Goal: Task Accomplishment & Management: Complete application form

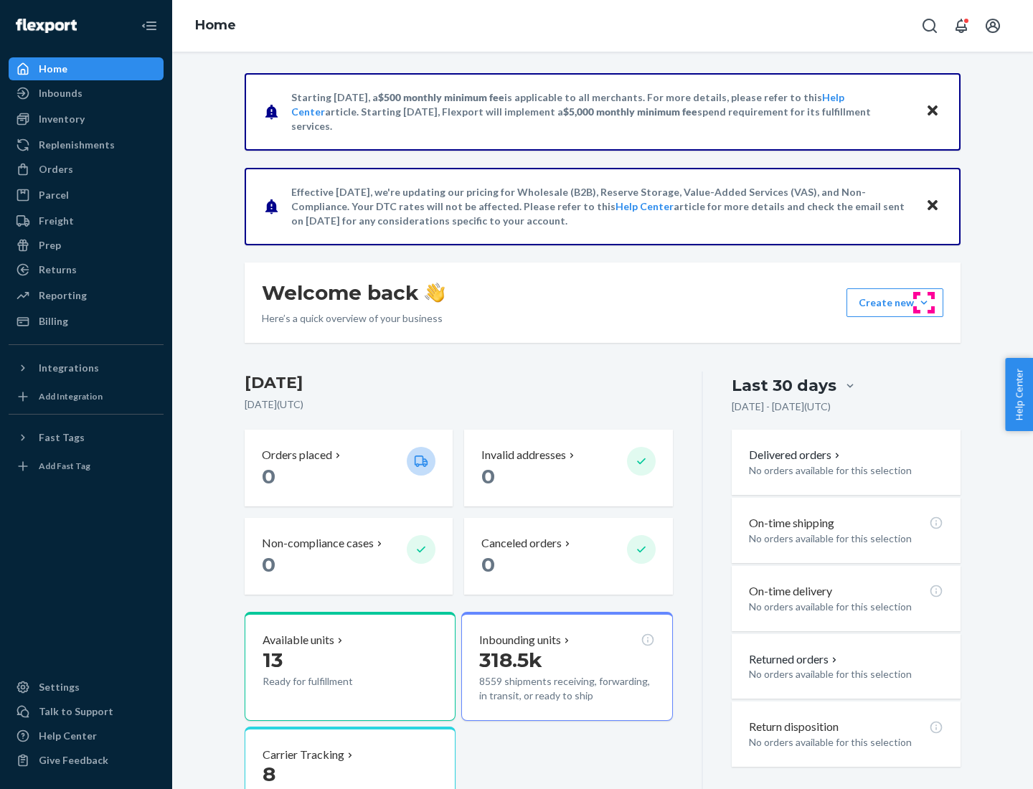
click at [924, 303] on button "Create new Create new inbound Create new order Create new product" at bounding box center [895, 302] width 97 height 29
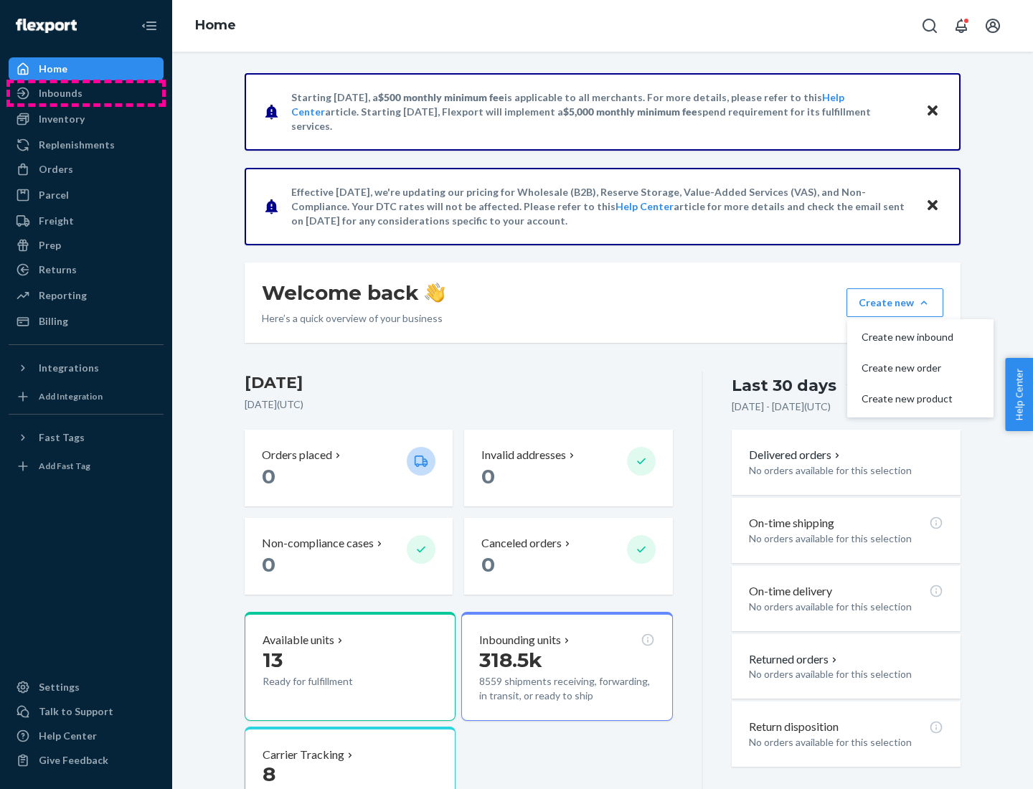
click at [86, 93] on div "Inbounds" at bounding box center [86, 93] width 152 height 20
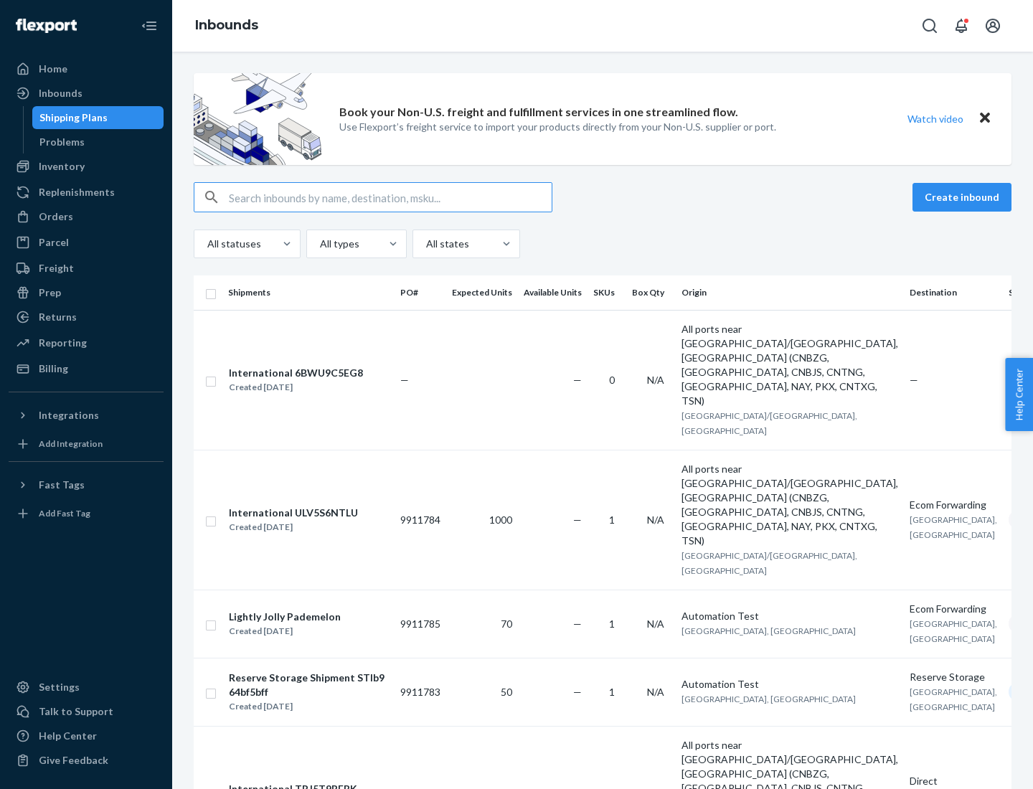
click at [964, 197] on button "Create inbound" at bounding box center [962, 197] width 99 height 29
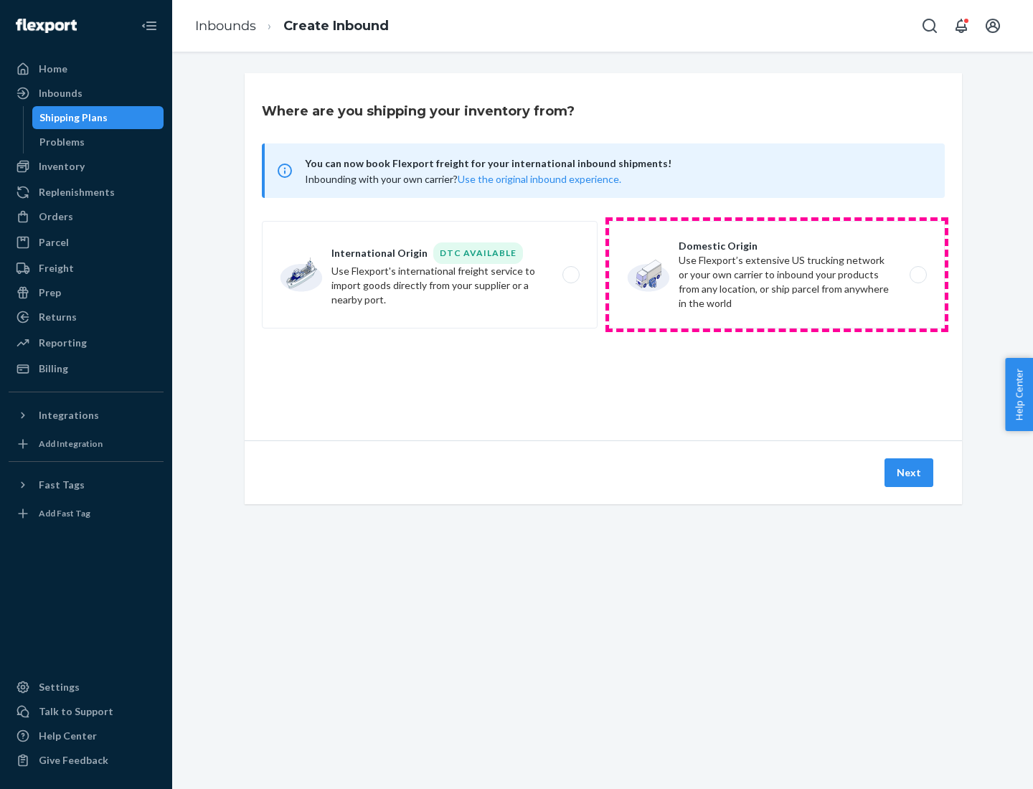
click at [777, 275] on label "Domestic Origin Use Flexport’s extensive US trucking network or your own carrie…" at bounding box center [777, 275] width 336 height 108
click at [918, 275] on input "Domestic Origin Use Flexport’s extensive US trucking network or your own carrie…" at bounding box center [922, 275] width 9 height 9
radio input "true"
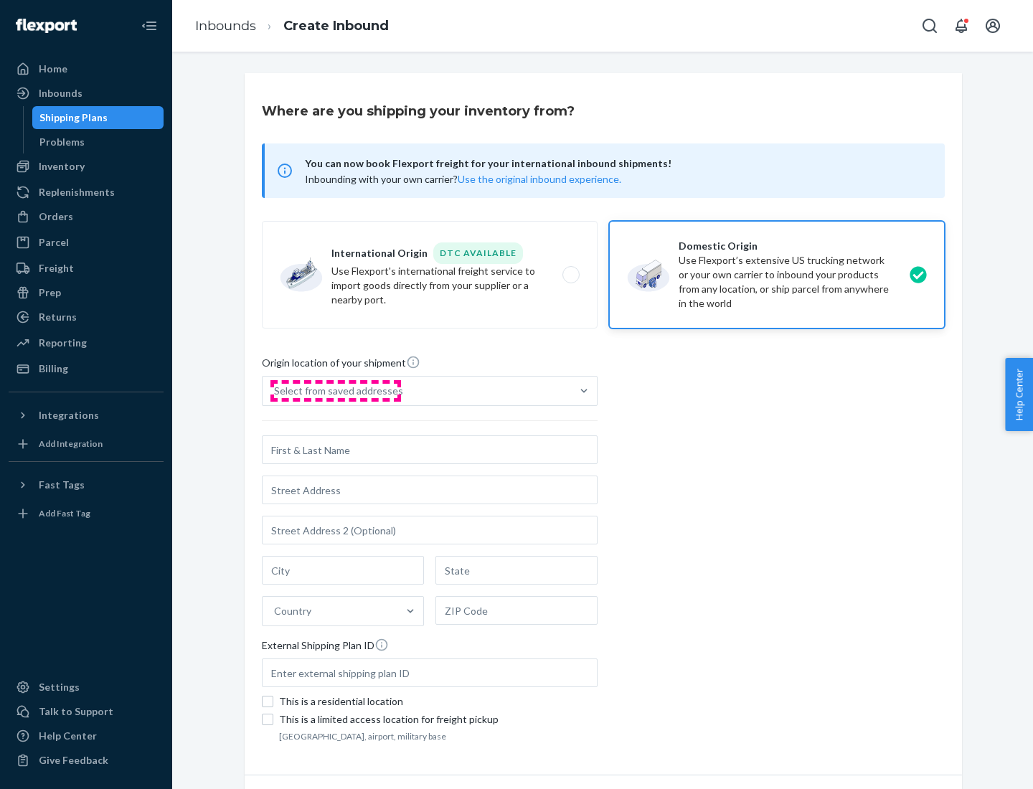
click at [335, 391] on div "Select from saved addresses" at bounding box center [338, 391] width 129 height 14
click at [276, 391] on input "Select from saved addresses" at bounding box center [274, 391] width 1 height 14
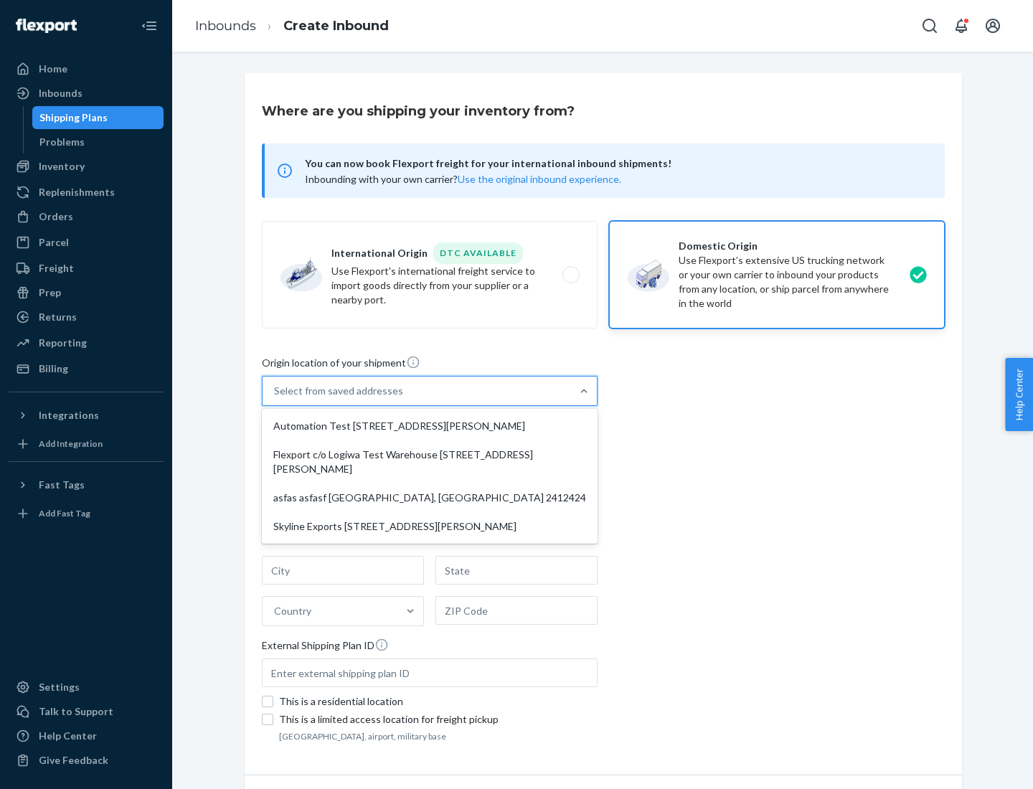
scroll to position [6, 0]
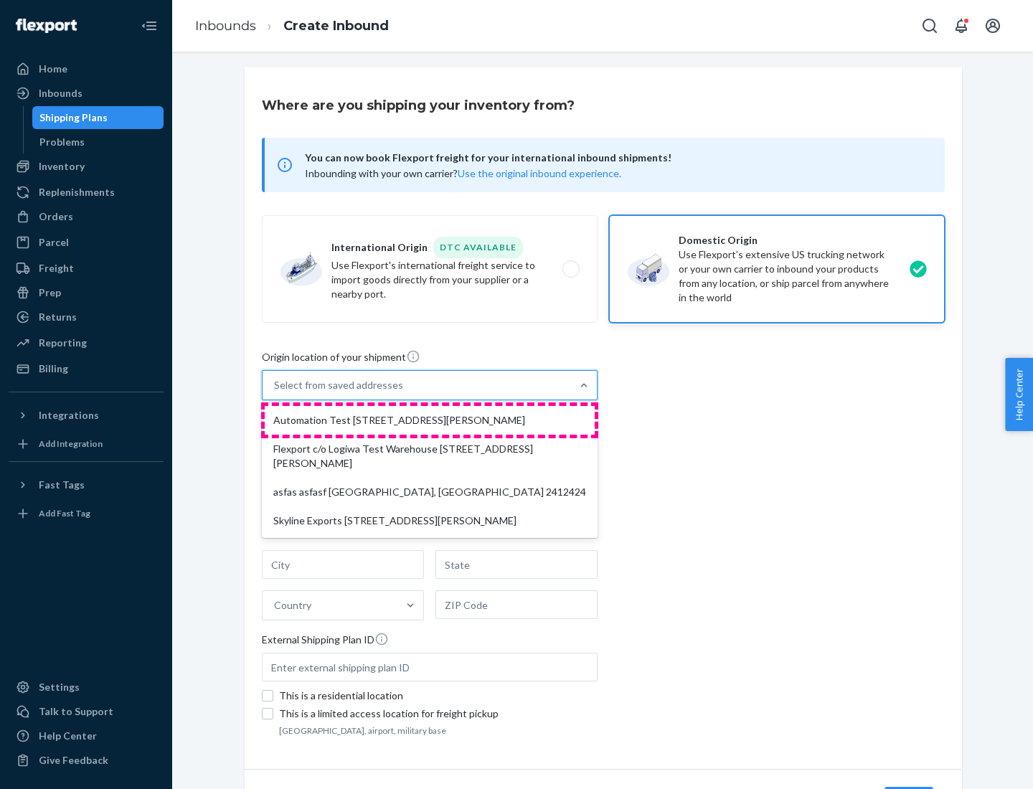
click at [430, 420] on div "Automation Test [STREET_ADDRESS][PERSON_NAME]" at bounding box center [430, 420] width 330 height 29
click at [276, 393] on input "option Automation Test [STREET_ADDRESS][PERSON_NAME] focused, 1 of 4. 4 results…" at bounding box center [274, 385] width 1 height 14
type input "Automation Test"
type input "9th Floor"
type input "[GEOGRAPHIC_DATA]"
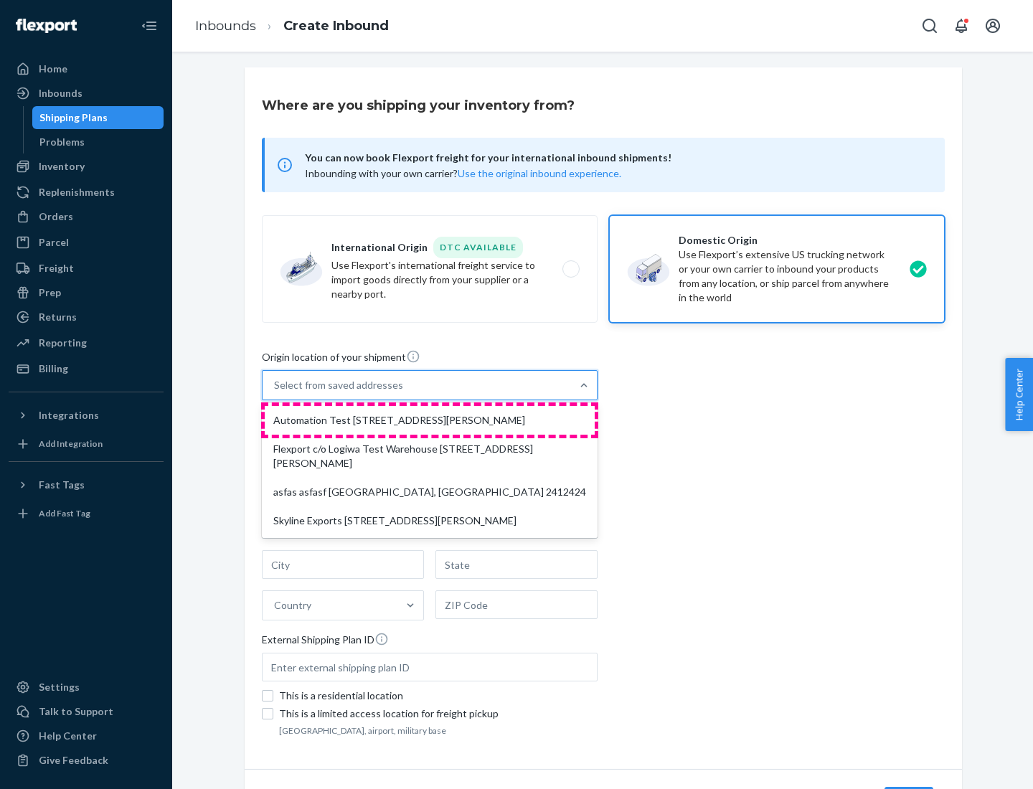
type input "CA"
type input "94104"
type input "[STREET_ADDRESS][PERSON_NAME]"
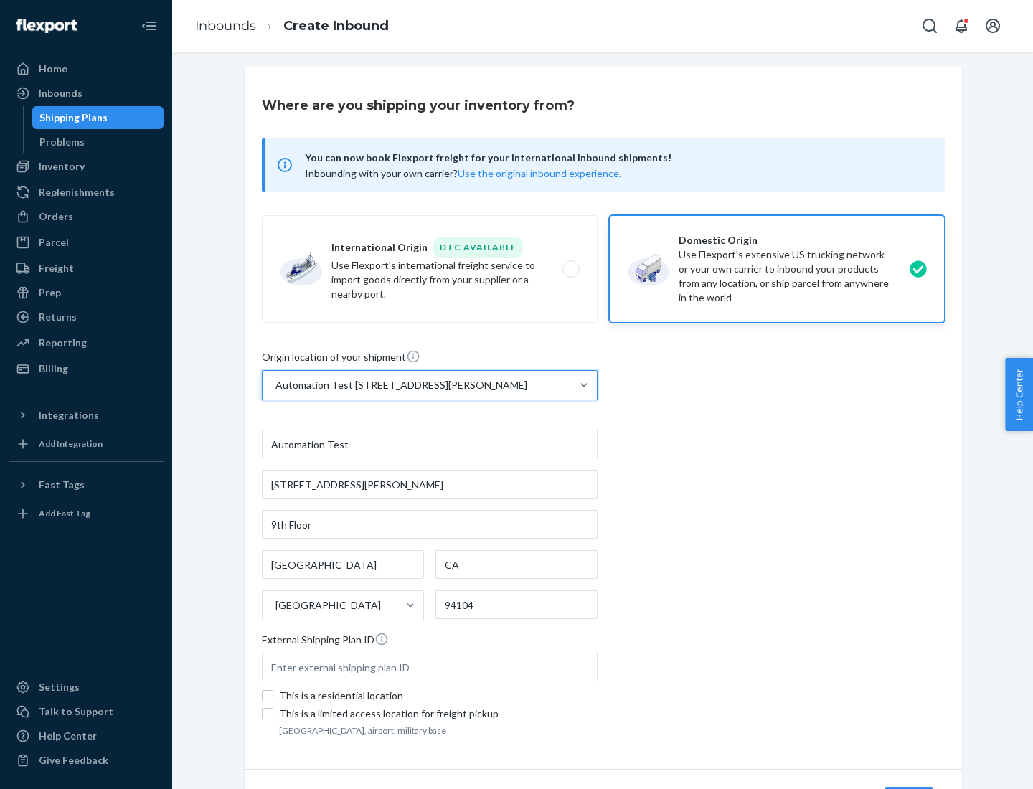
scroll to position [84, 0]
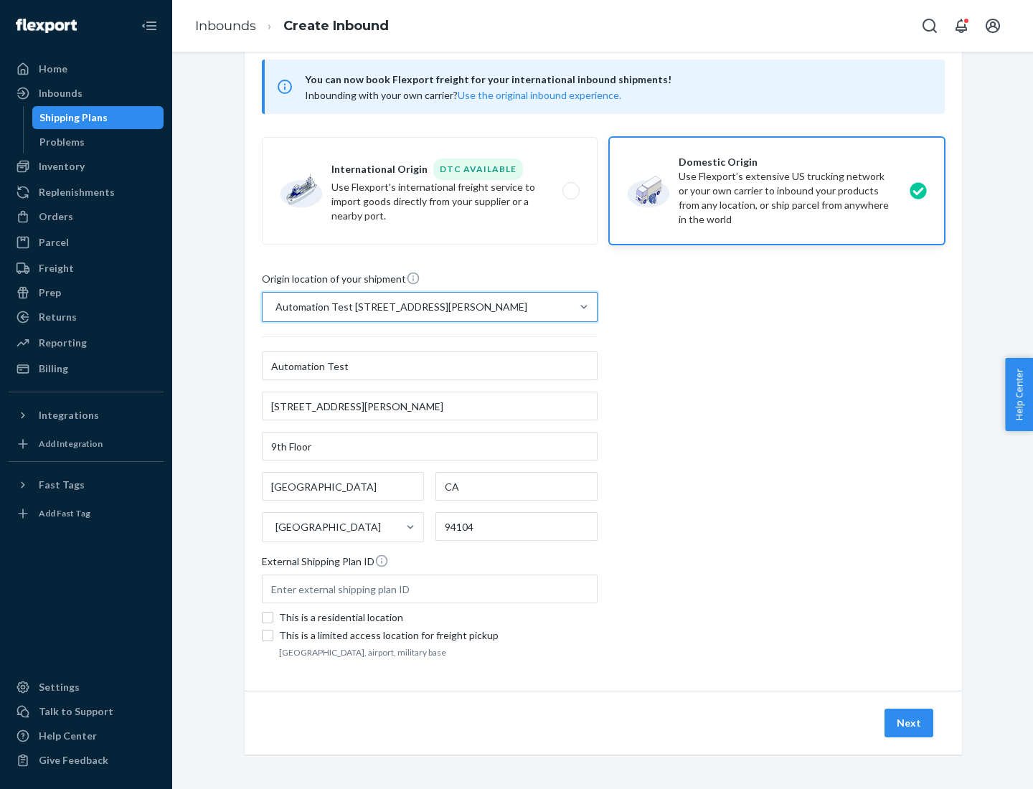
click at [910, 723] on button "Next" at bounding box center [909, 723] width 49 height 29
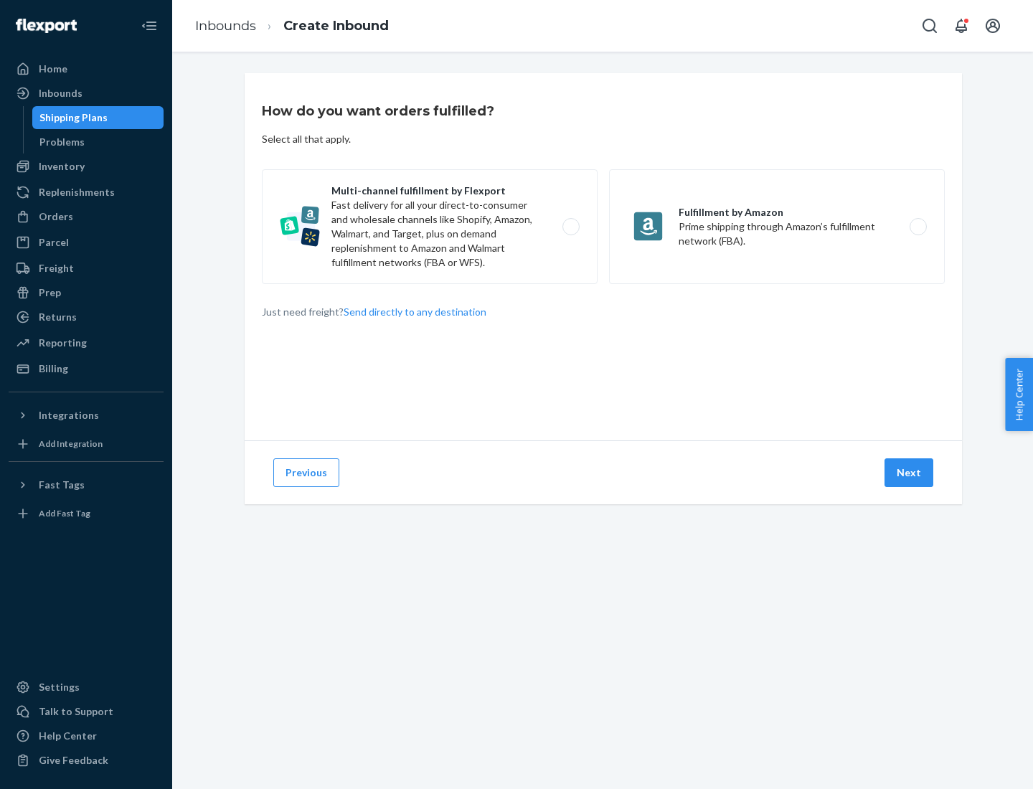
click at [430, 227] on label "Multi-channel fulfillment by Flexport Fast delivery for all your direct-to-cons…" at bounding box center [430, 226] width 336 height 115
click at [570, 227] on input "Multi-channel fulfillment by Flexport Fast delivery for all your direct-to-cons…" at bounding box center [574, 226] width 9 height 9
radio input "true"
click at [910, 473] on button "Next" at bounding box center [909, 473] width 49 height 29
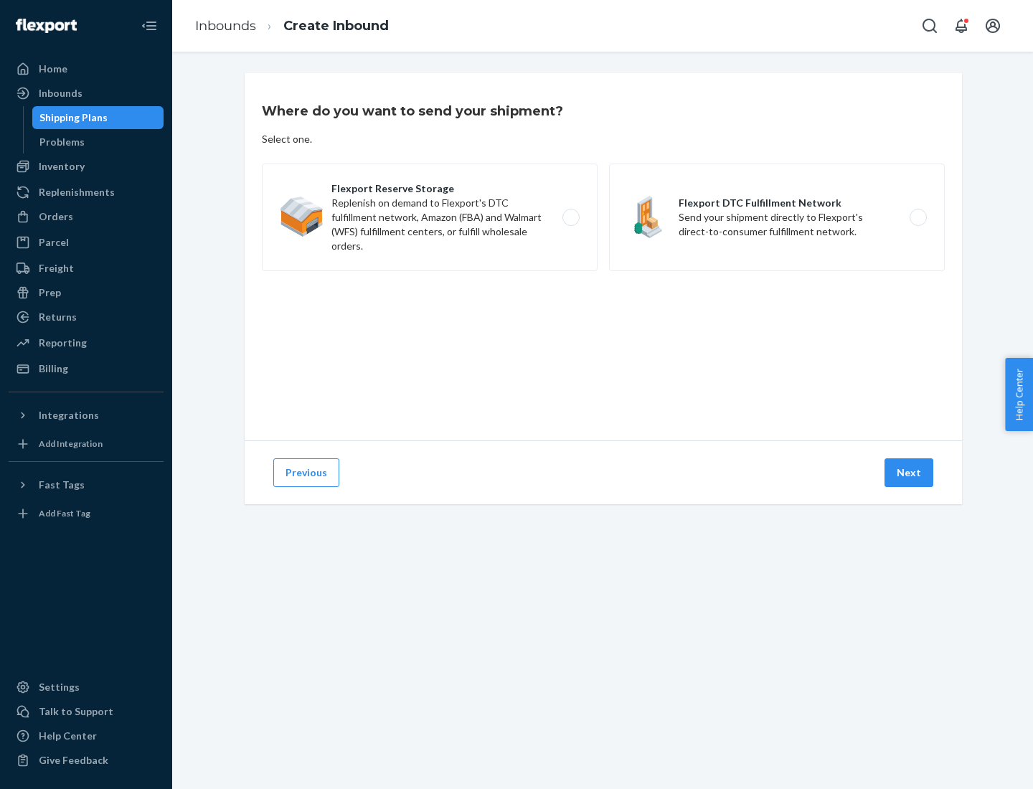
click at [777, 217] on label "Flexport DTC Fulfillment Network Send your shipment directly to Flexport's dire…" at bounding box center [777, 218] width 336 height 108
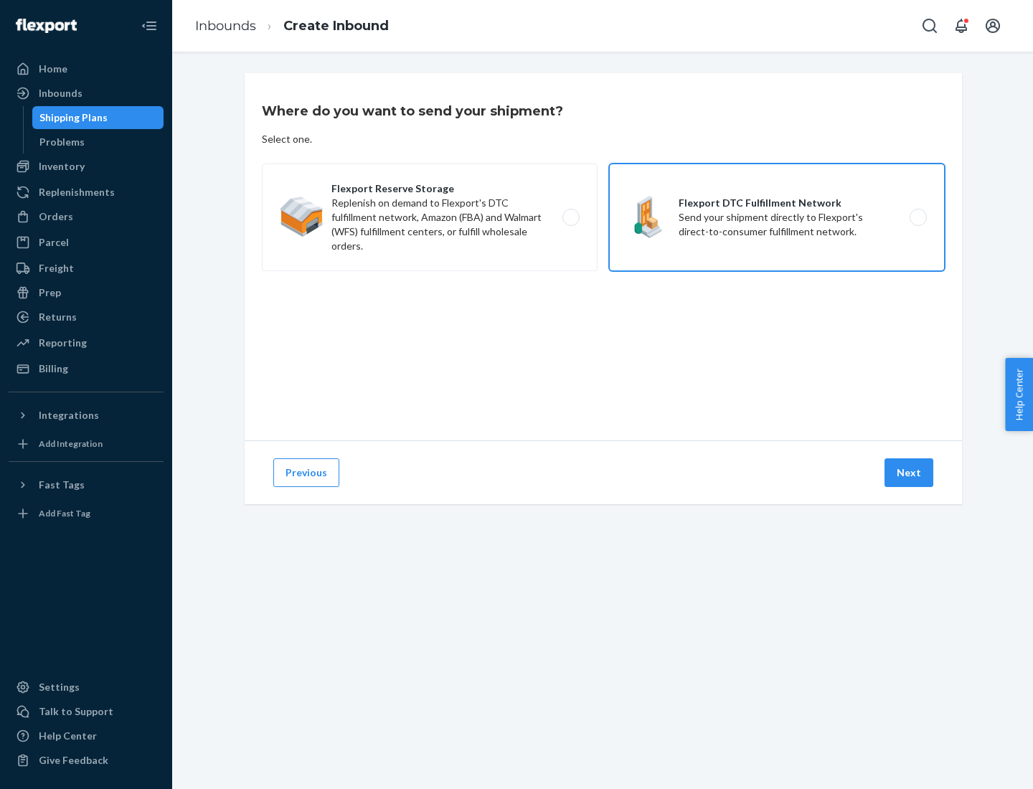
click at [918, 217] on input "Flexport DTC Fulfillment Network Send your shipment directly to Flexport's dire…" at bounding box center [922, 217] width 9 height 9
radio input "true"
click at [910, 473] on button "Next" at bounding box center [909, 473] width 49 height 29
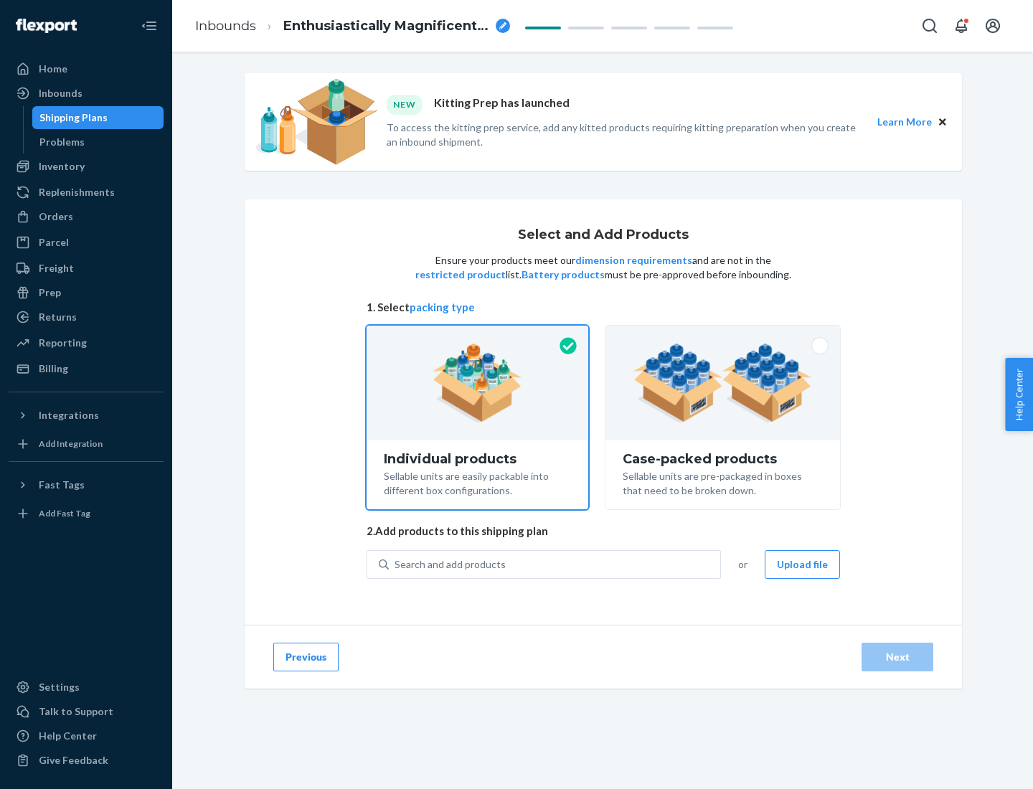
click at [723, 383] on img at bounding box center [723, 383] width 179 height 79
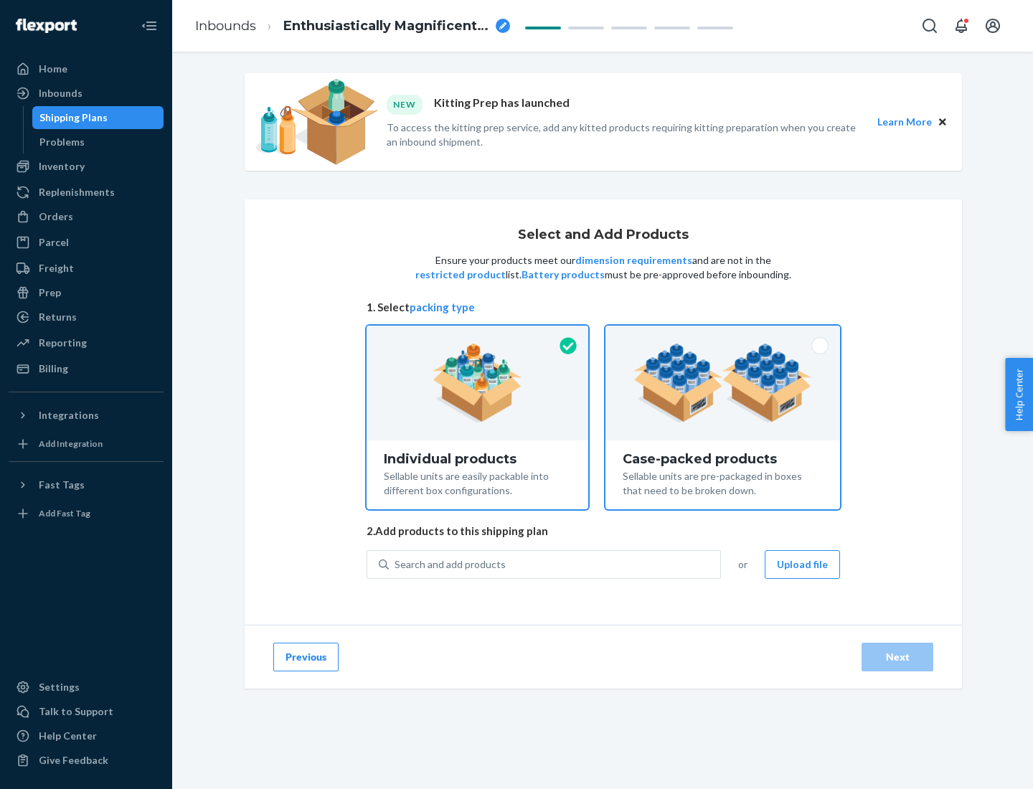
click at [723, 335] on input "Case-packed products Sellable units are pre-packaged in boxes that need to be b…" at bounding box center [722, 330] width 9 height 9
radio input "true"
radio input "false"
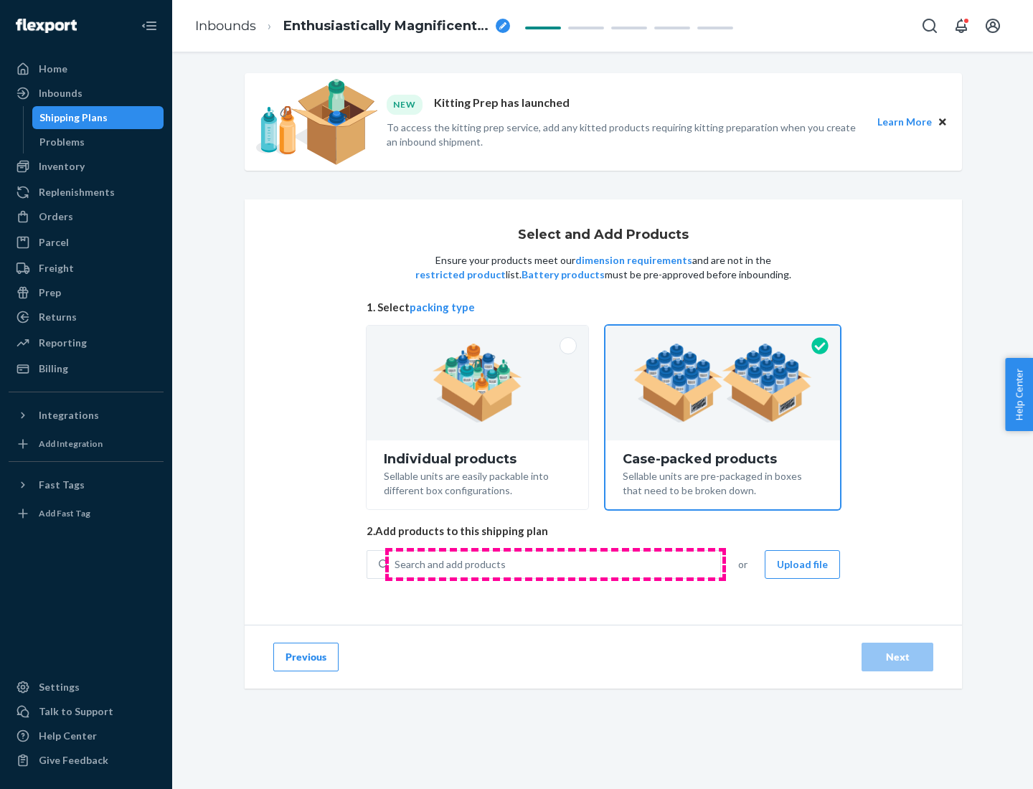
click at [555, 564] on div "Search and add products" at bounding box center [555, 565] width 332 height 26
click at [396, 564] on input "Search and add products" at bounding box center [395, 565] width 1 height 14
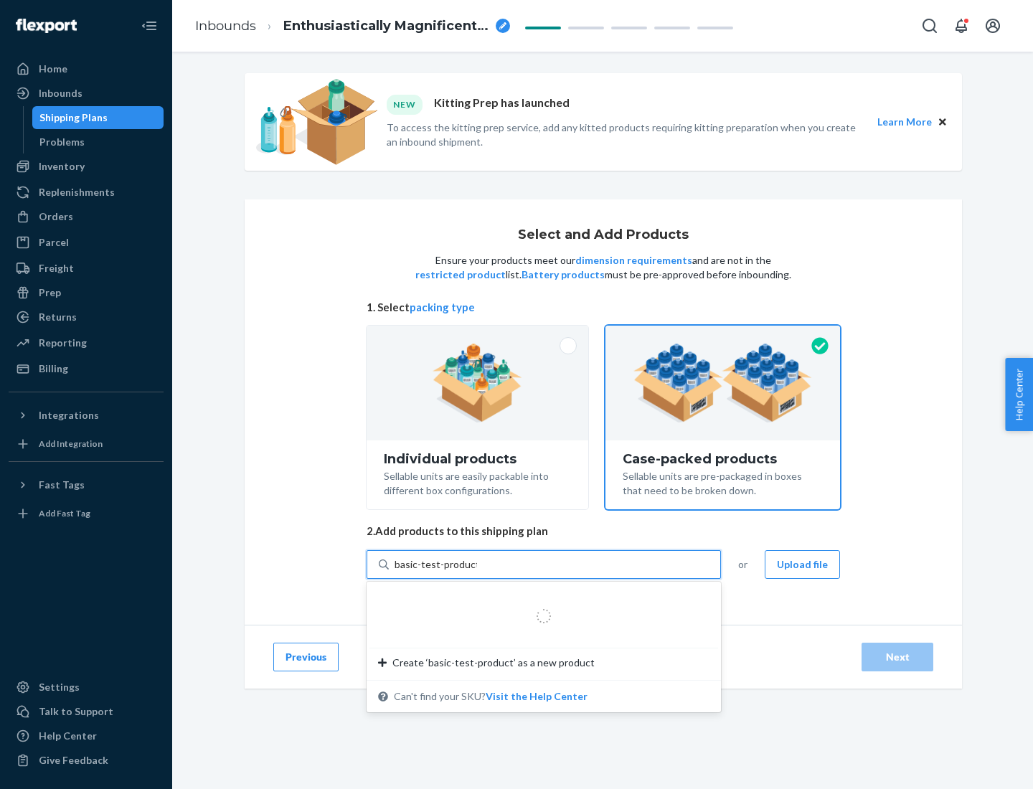
type input "basic-test-product-1"
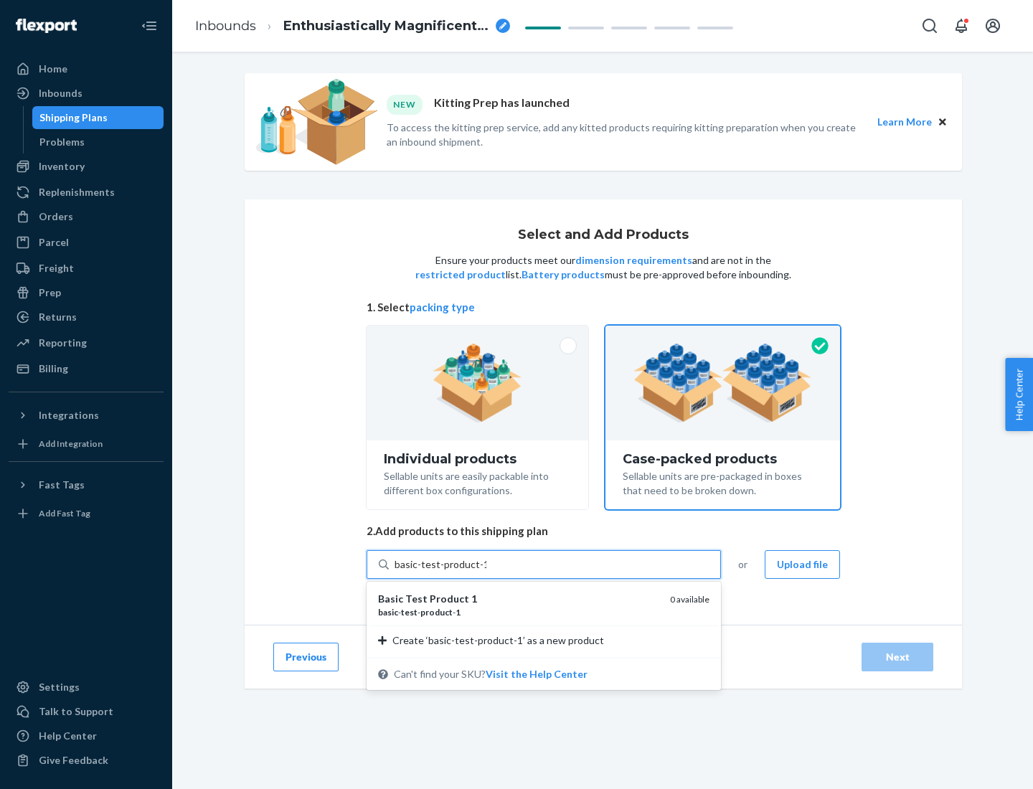
click at [519, 612] on div "basic - test - product - 1" at bounding box center [518, 612] width 281 height 12
click at [487, 572] on input "basic-test-product-1" at bounding box center [441, 565] width 92 height 14
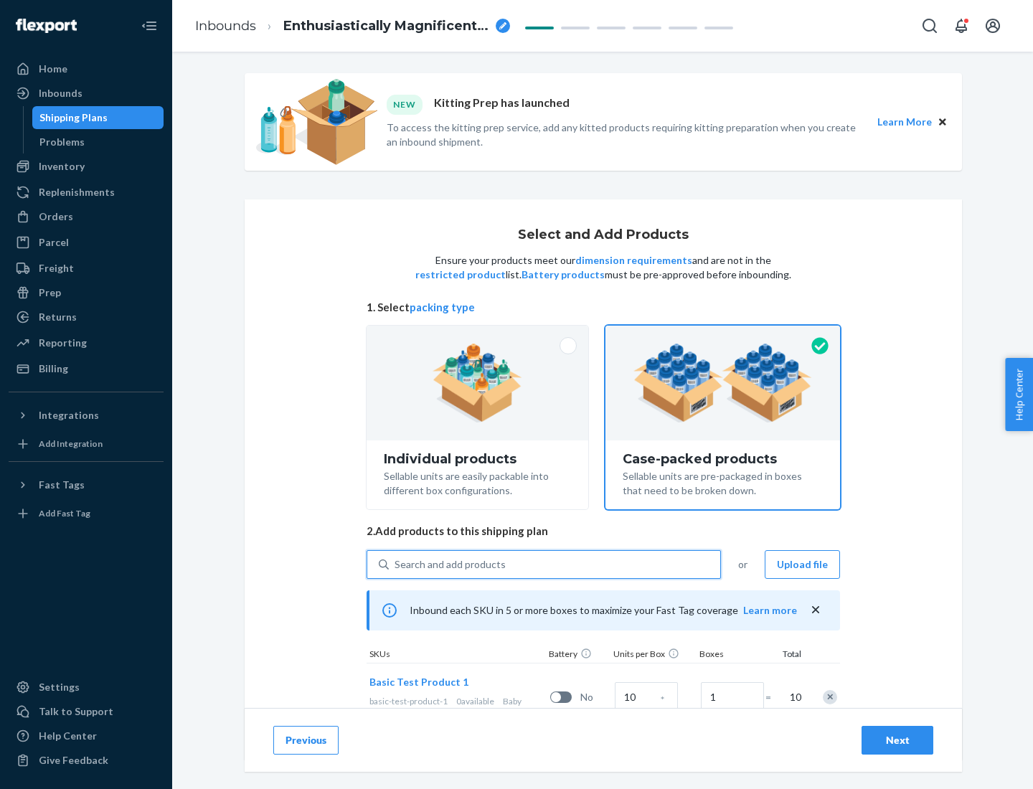
scroll to position [52, 0]
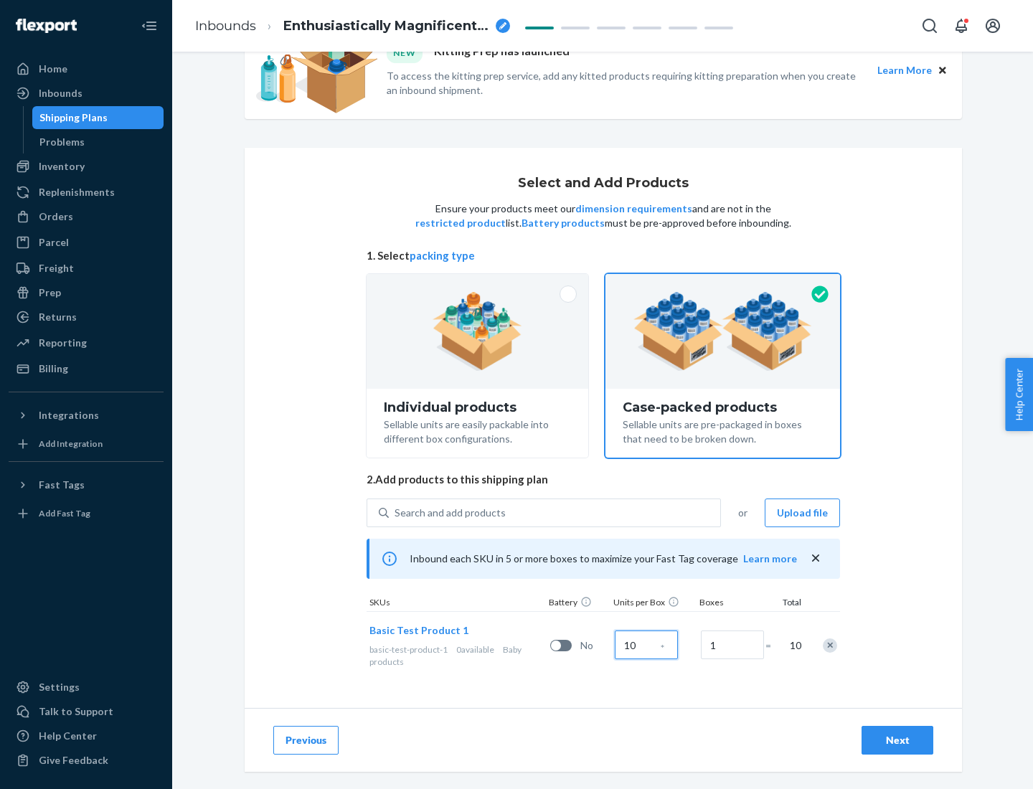
type input "10"
type input "7"
click at [898, 741] on div "Next" at bounding box center [897, 740] width 47 height 14
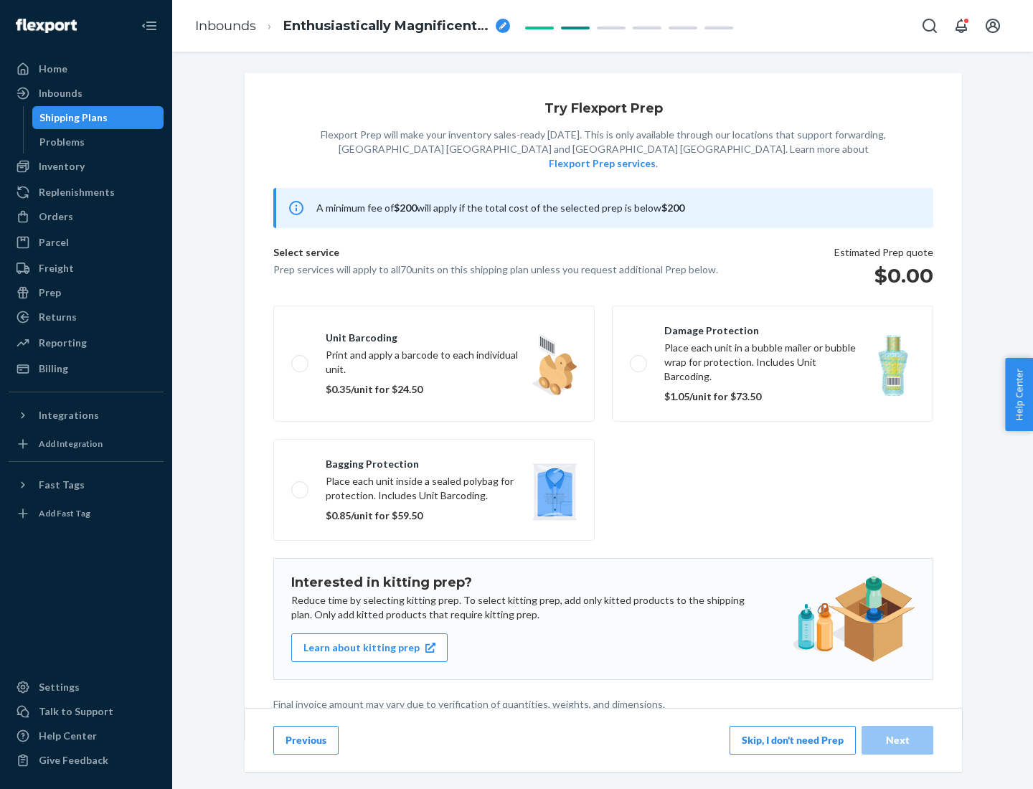
scroll to position [4, 0]
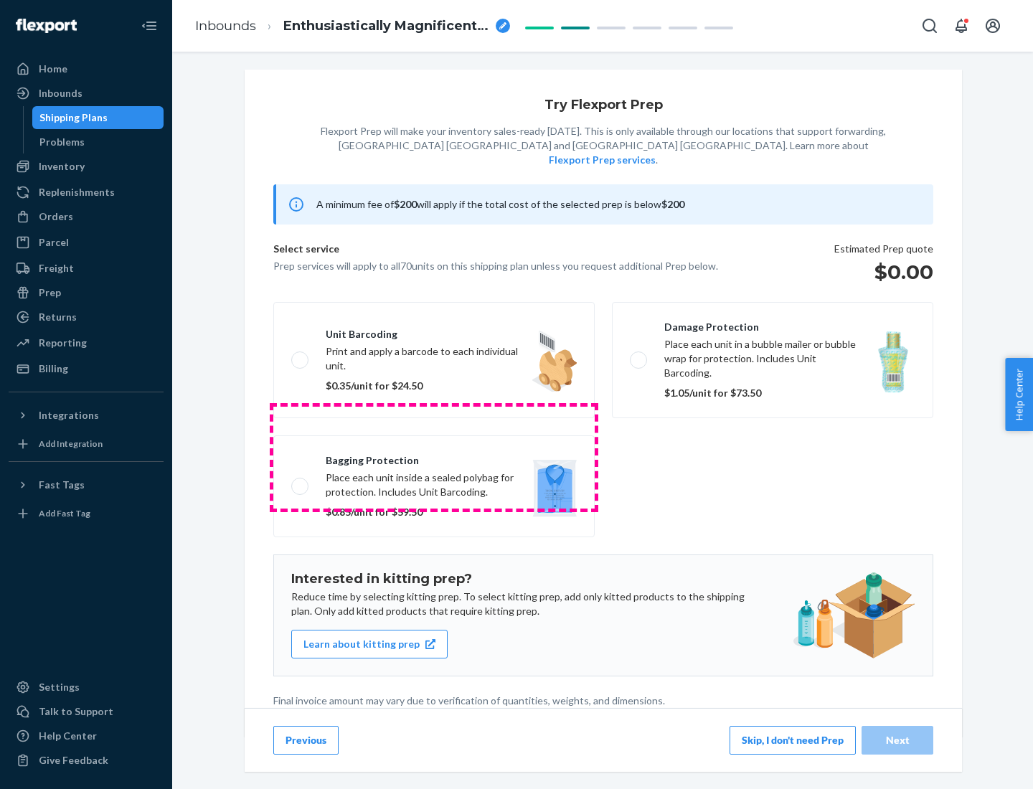
click at [434, 457] on label "Bagging protection Place each unit inside a sealed polybag for protection. Incl…" at bounding box center [433, 487] width 321 height 102
click at [301, 481] on input "Bagging protection Place each unit inside a sealed polybag for protection. Incl…" at bounding box center [295, 485] width 9 height 9
checkbox input "true"
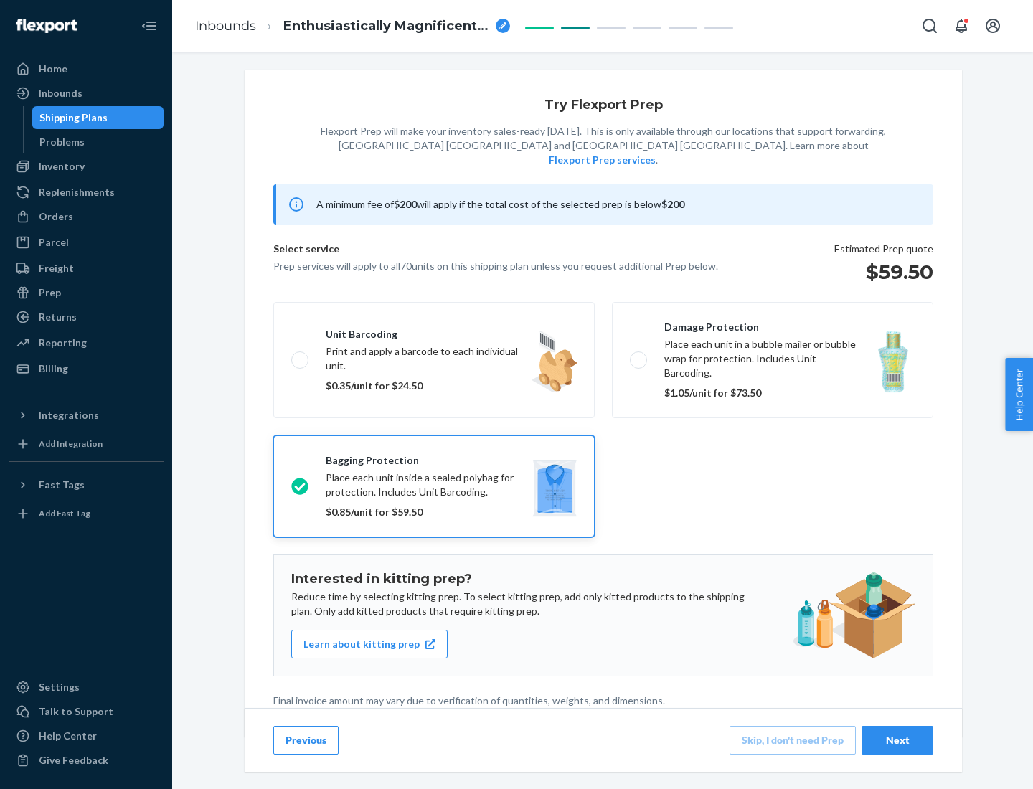
click at [898, 740] on div "Next" at bounding box center [897, 740] width 47 height 14
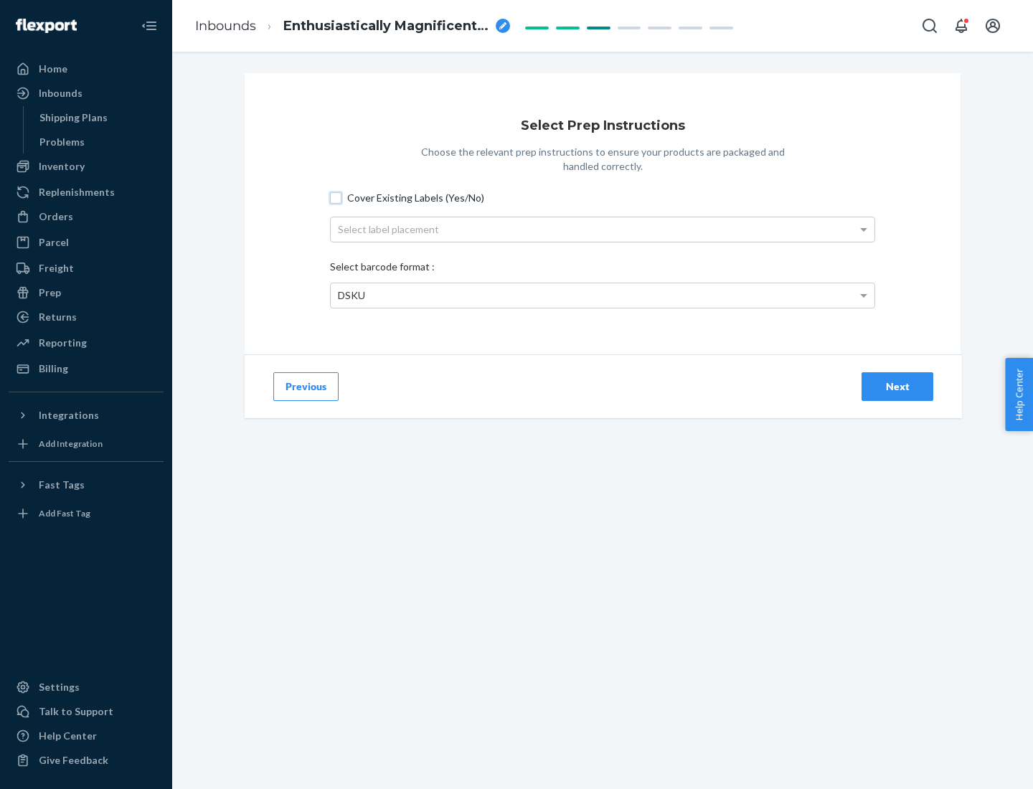
click at [336, 197] on input "Cover Existing Labels (Yes/No)" at bounding box center [335, 197] width 11 height 11
checkbox input "true"
click at [603, 229] on div "Select label placement" at bounding box center [603, 229] width 544 height 24
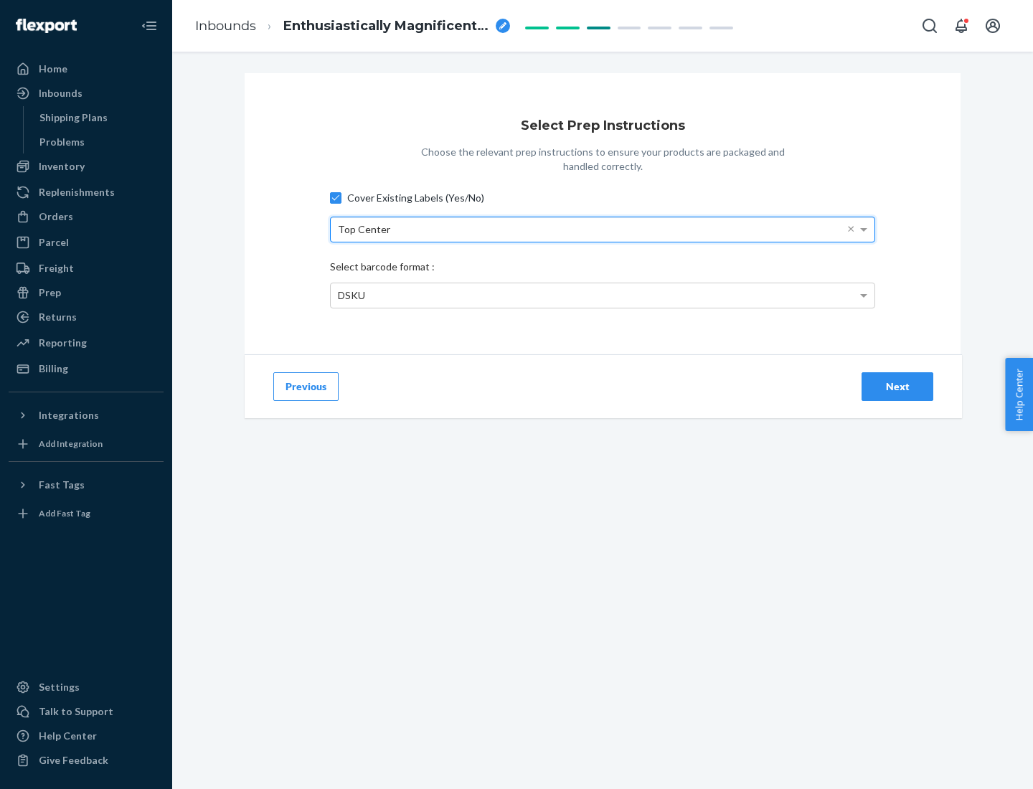
click at [603, 295] on div "DSKU" at bounding box center [603, 295] width 544 height 24
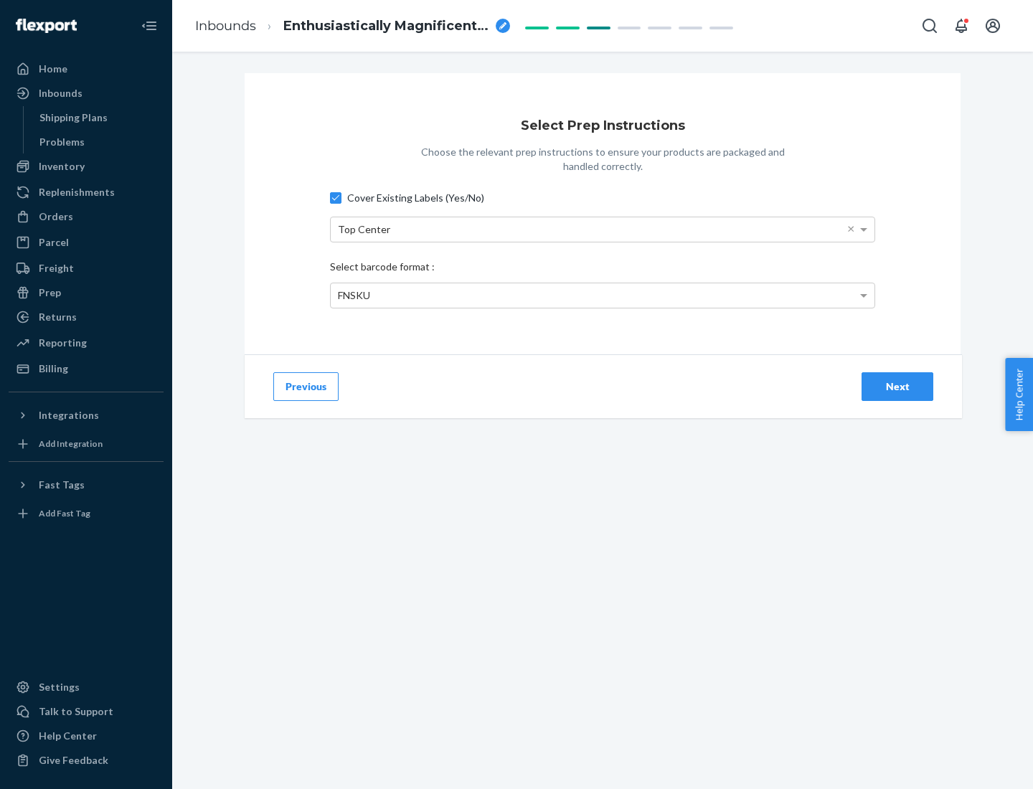
click at [898, 386] on div "Next" at bounding box center [897, 387] width 47 height 14
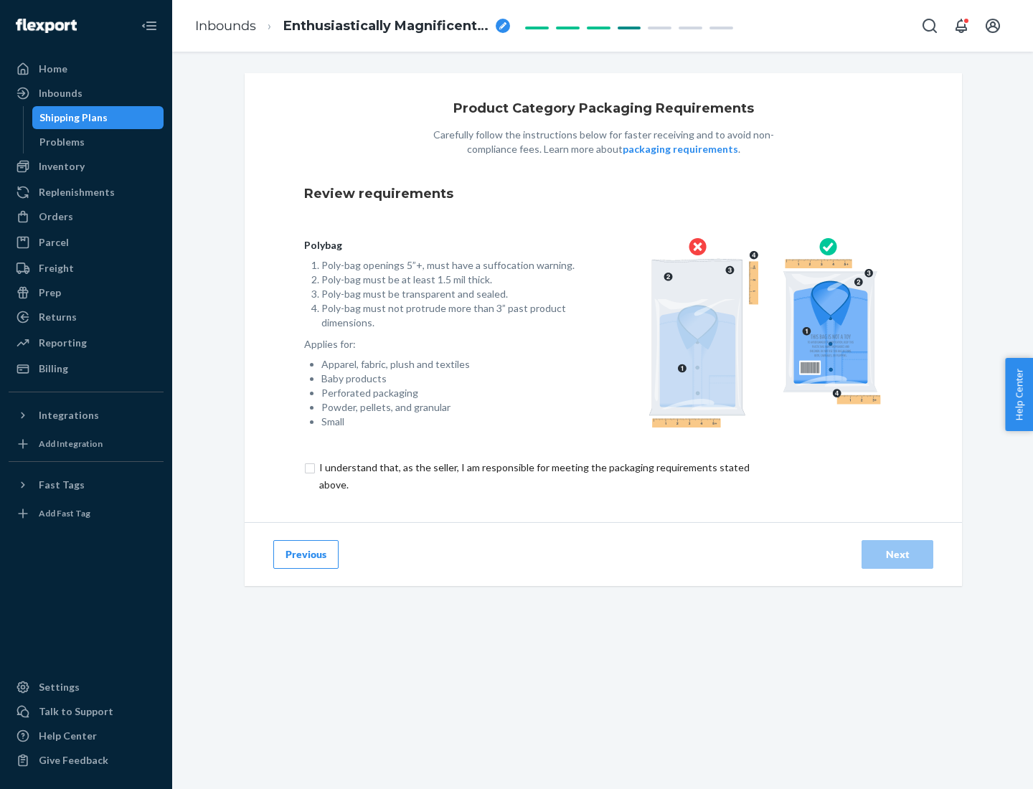
click at [533, 476] on input "checkbox" at bounding box center [542, 476] width 477 height 34
checkbox input "true"
click at [898, 554] on div "Next" at bounding box center [897, 554] width 47 height 14
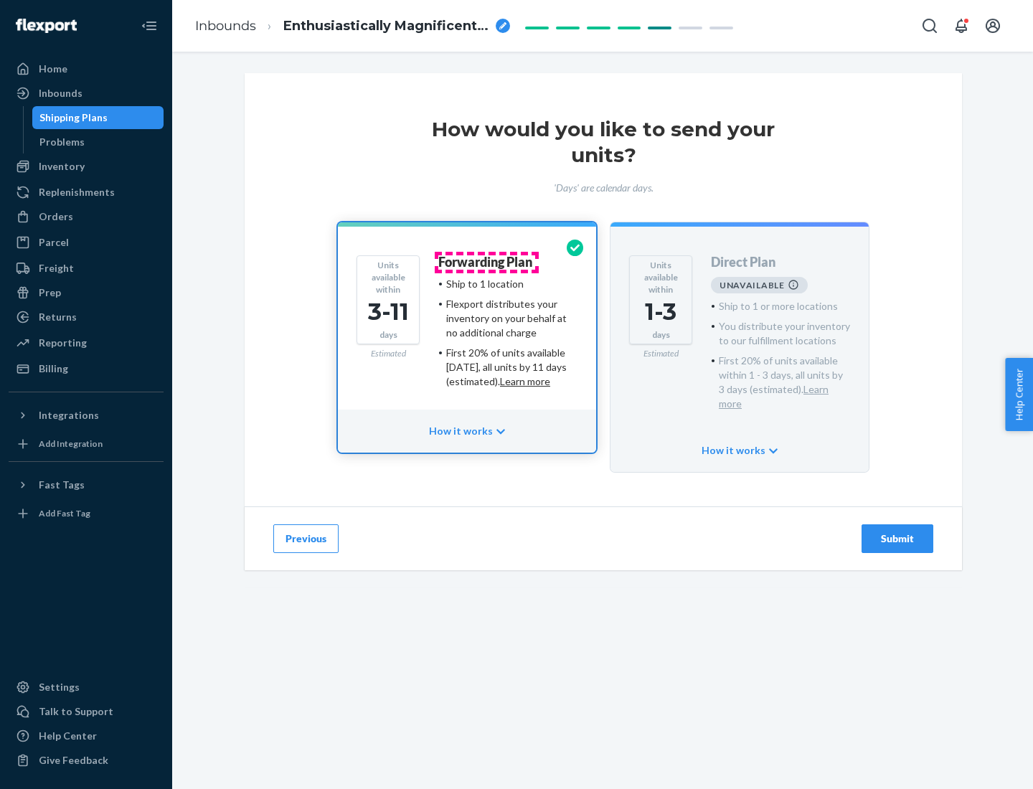
click at [487, 262] on h4 "Forwarding Plan" at bounding box center [485, 262] width 94 height 14
click at [898, 532] on div "Submit" at bounding box center [897, 539] width 47 height 14
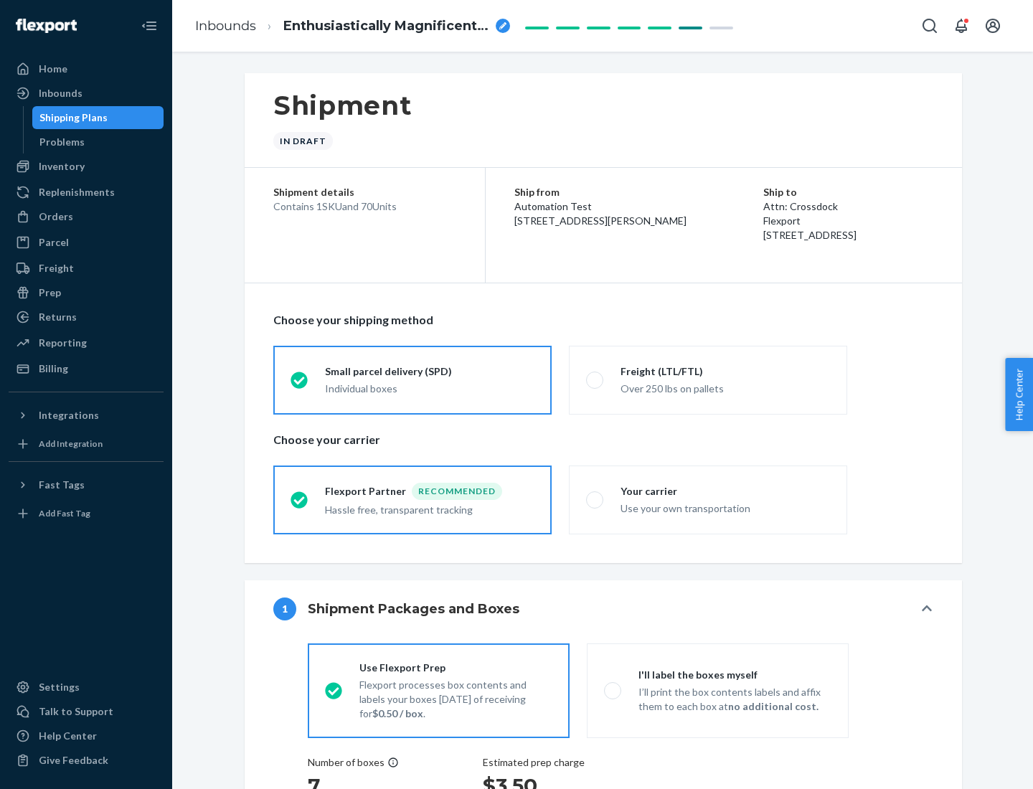
radio input "true"
radio input "false"
radio input "true"
radio input "false"
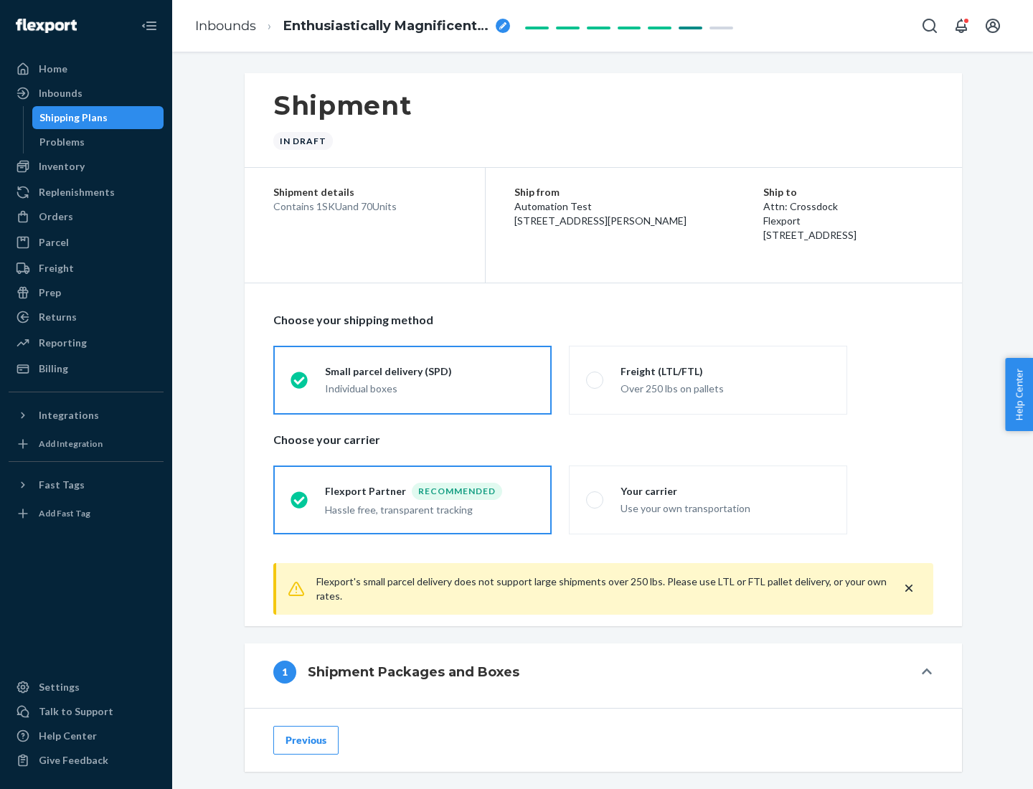
click at [430, 388] on div "Individual boxes" at bounding box center [430, 389] width 210 height 14
click at [300, 385] on input "Small parcel delivery (SPD) Individual boxes" at bounding box center [295, 379] width 9 height 9
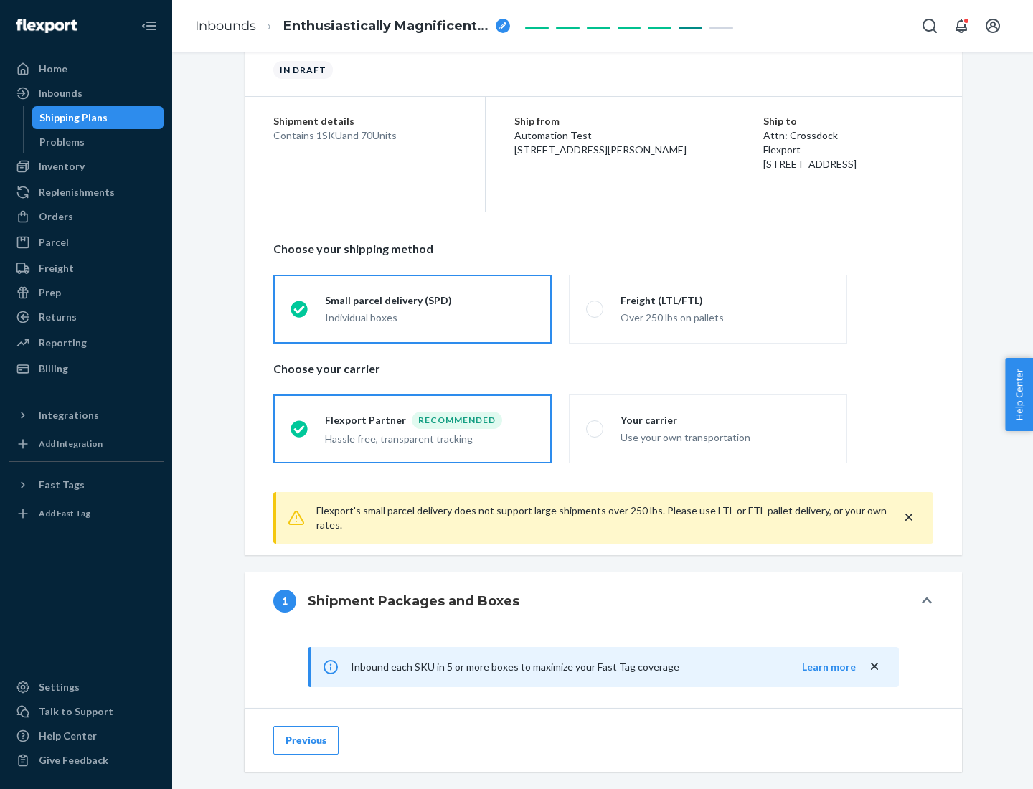
click at [430, 420] on div "Recommended" at bounding box center [457, 420] width 90 height 17
click at [300, 424] on input "Flexport Partner Recommended Hassle free, transparent tracking" at bounding box center [295, 428] width 9 height 9
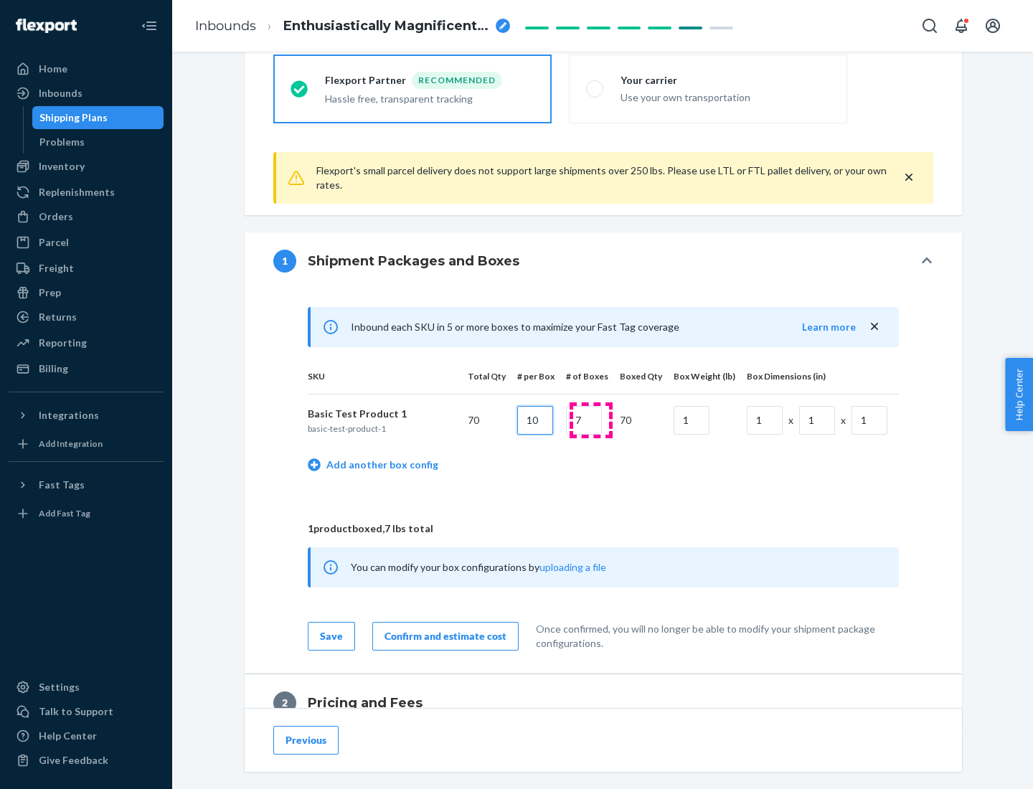
type input "10"
type input "7"
type input "1"
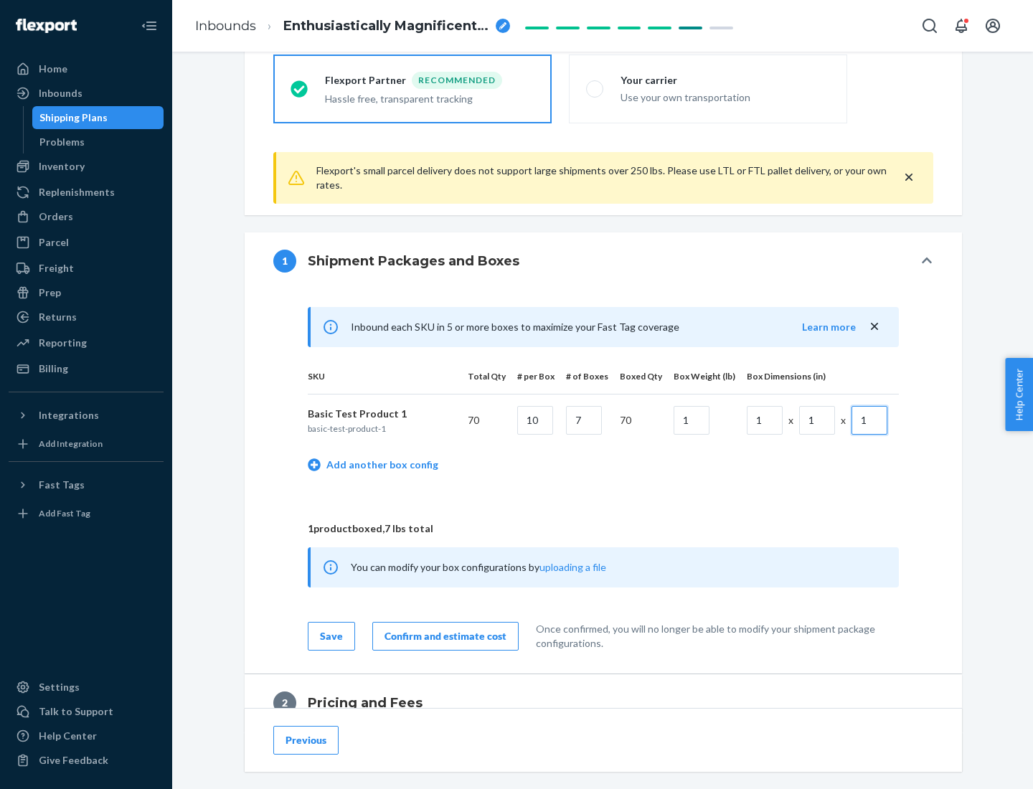
scroll to position [627, 0]
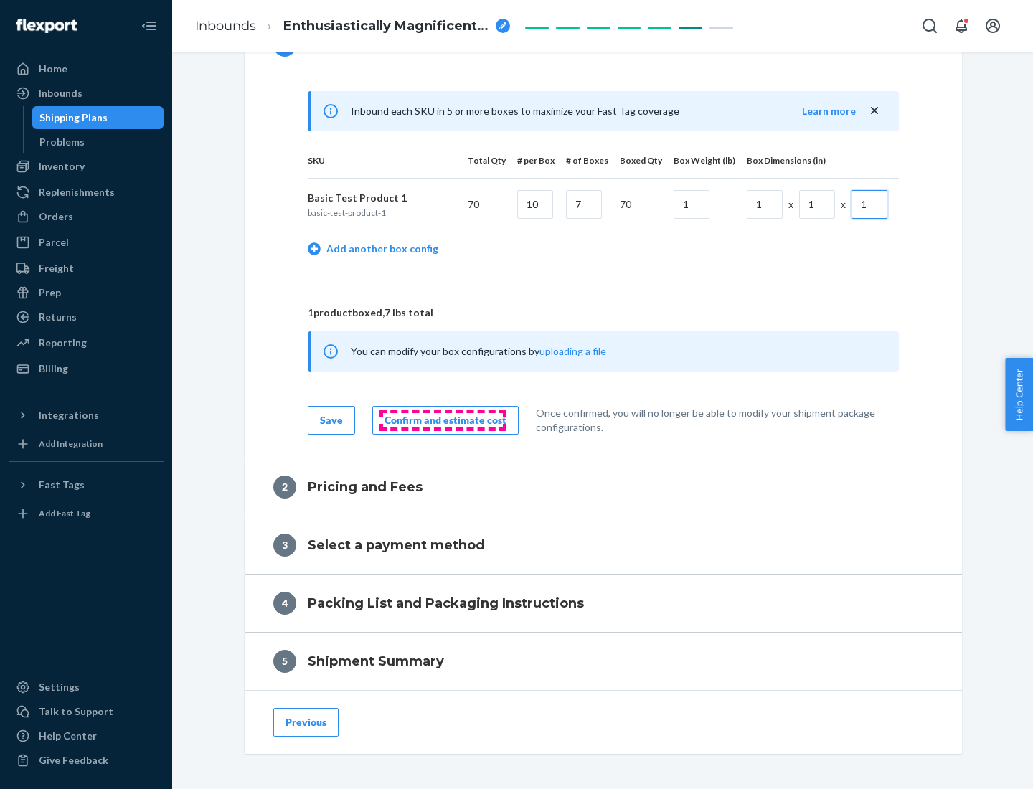
type input "1"
click at [443, 420] on div "Confirm and estimate cost" at bounding box center [446, 420] width 122 height 14
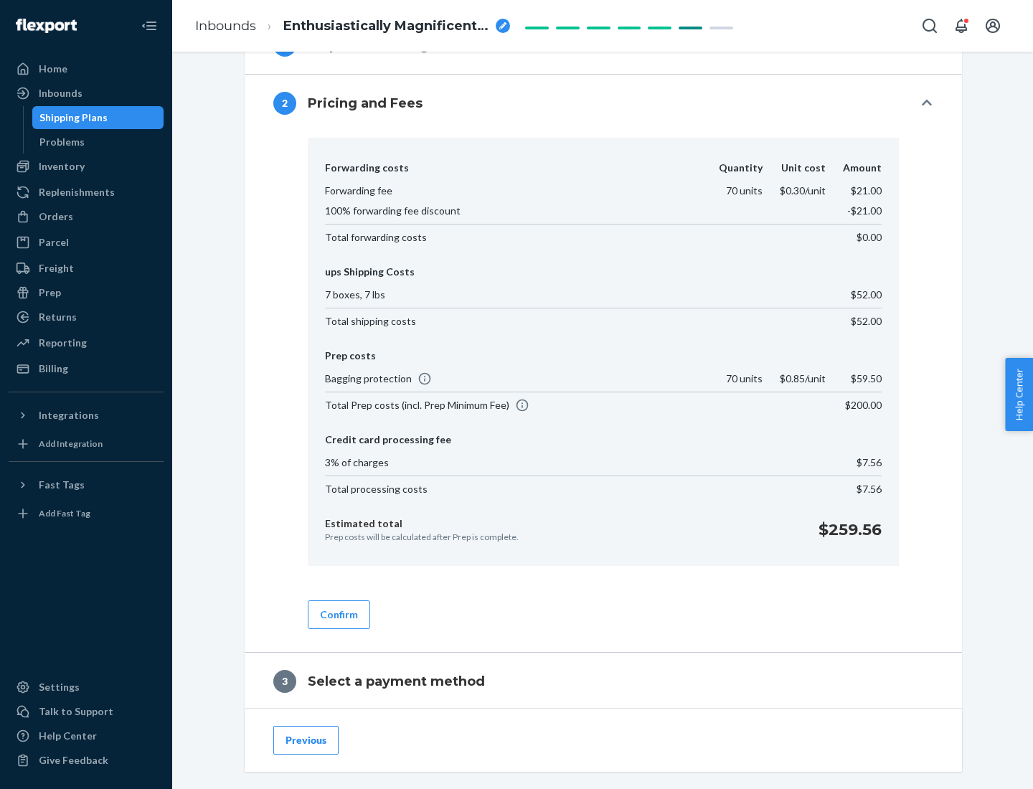
scroll to position [822, 0]
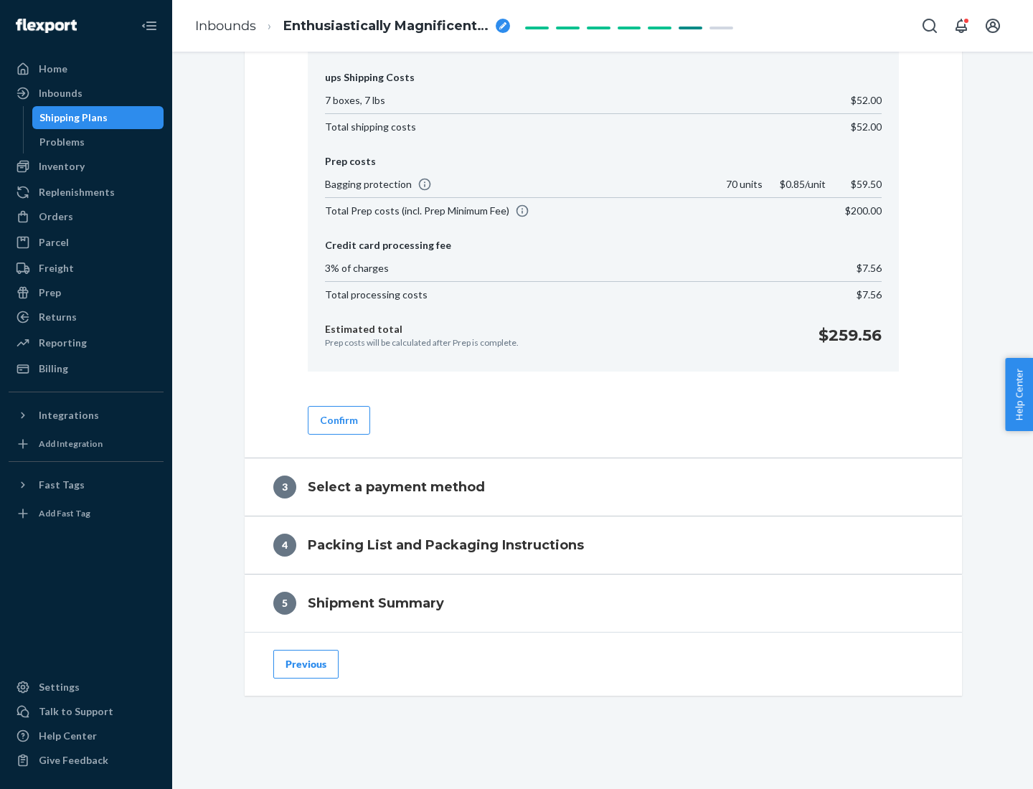
click at [338, 420] on button "Confirm" at bounding box center [339, 420] width 62 height 29
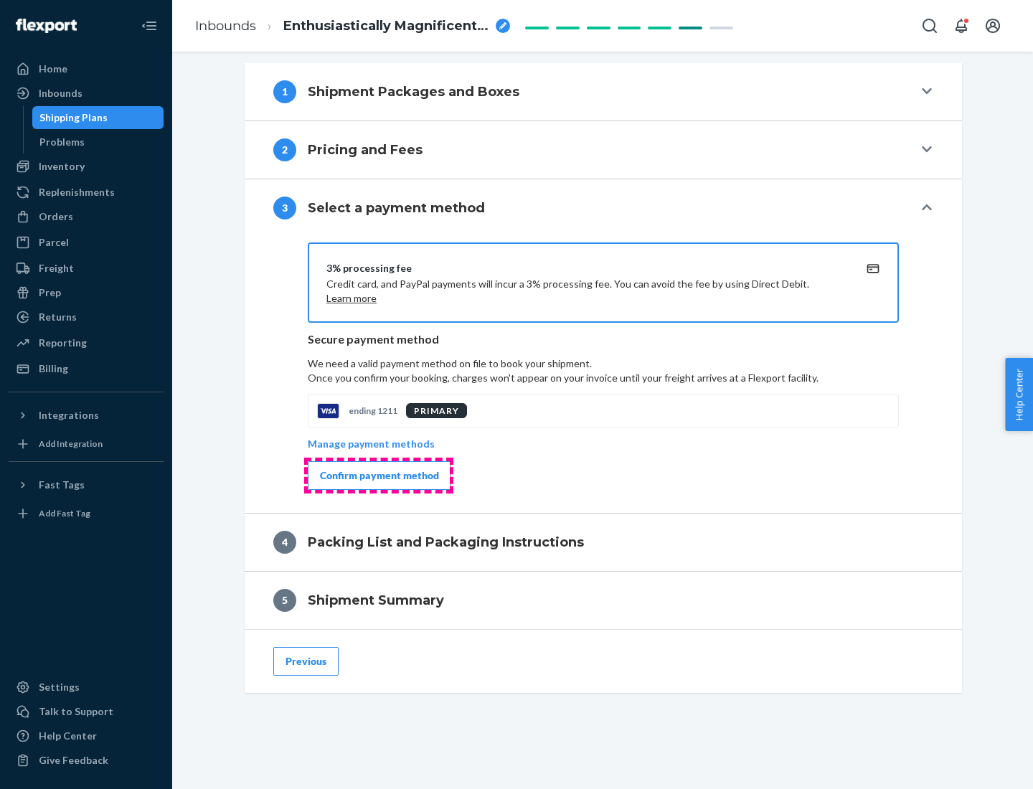
click at [378, 476] on div "Confirm payment method" at bounding box center [379, 476] width 119 height 14
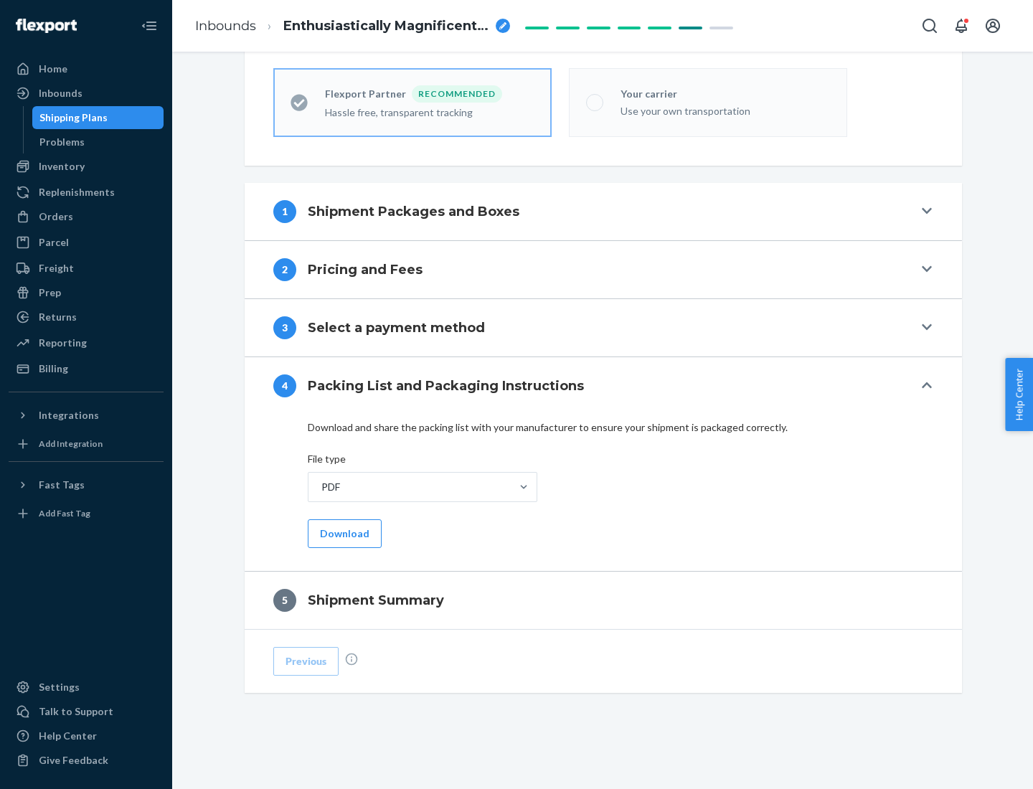
scroll to position [398, 0]
click at [343, 533] on button "Download" at bounding box center [345, 534] width 74 height 29
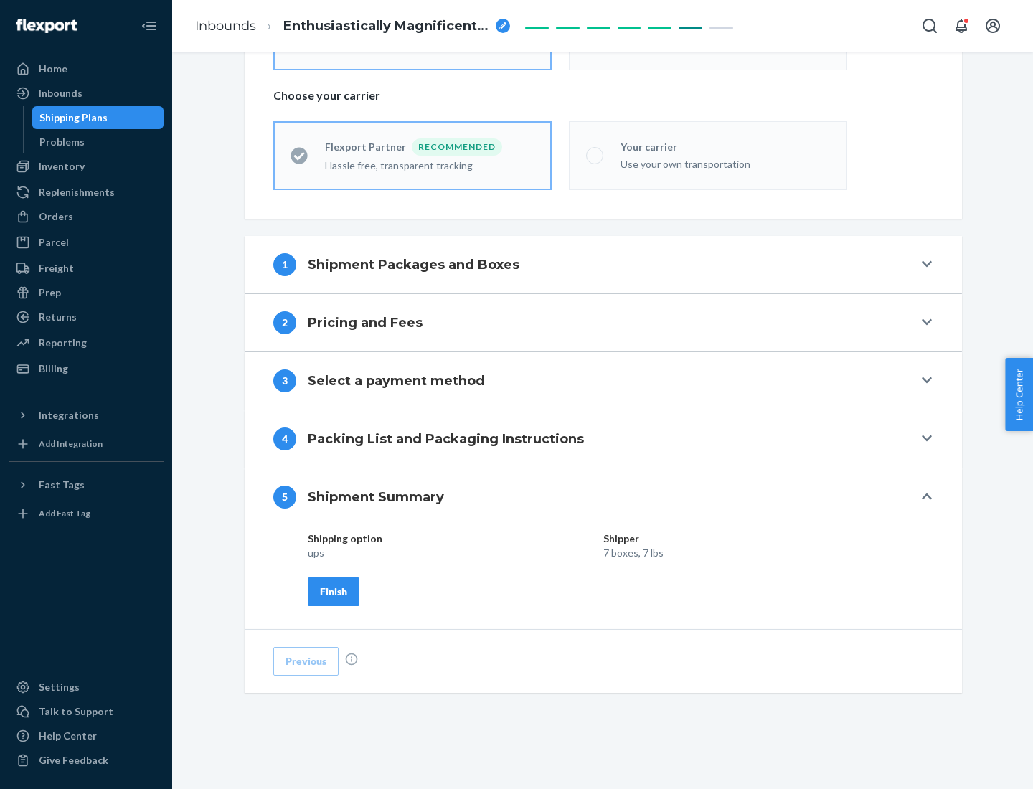
scroll to position [344, 0]
